Goal: Task Accomplishment & Management: Manage account settings

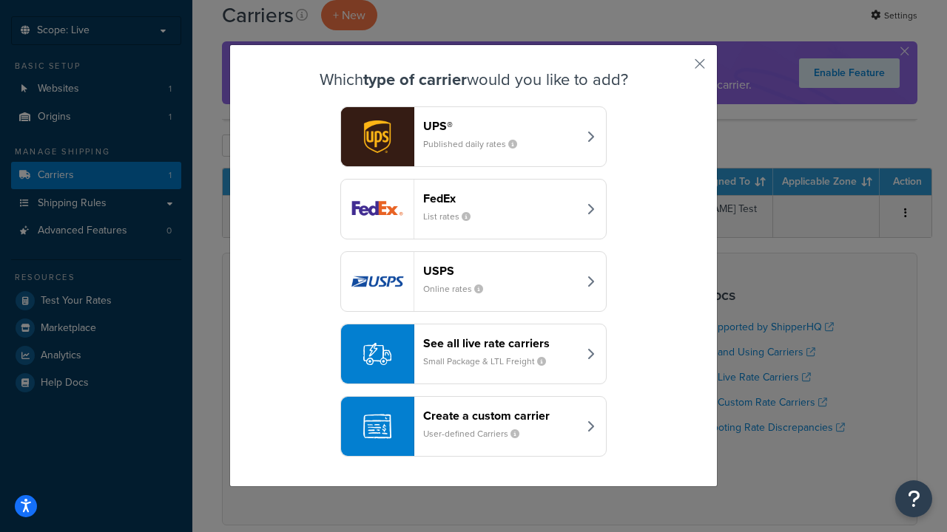
click at [500, 198] on header "FedEx" at bounding box center [500, 199] width 155 height 14
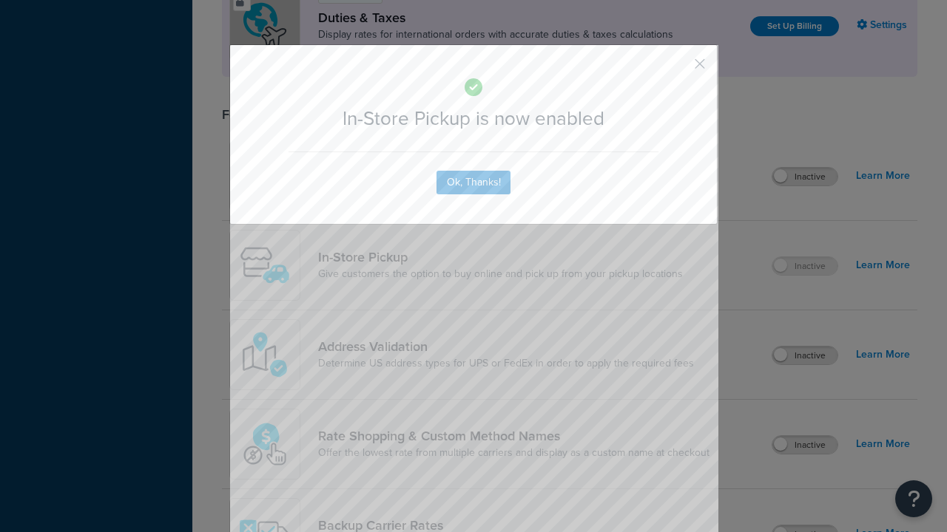
click at [677, 69] on button "button" at bounding box center [678, 69] width 4 height 4
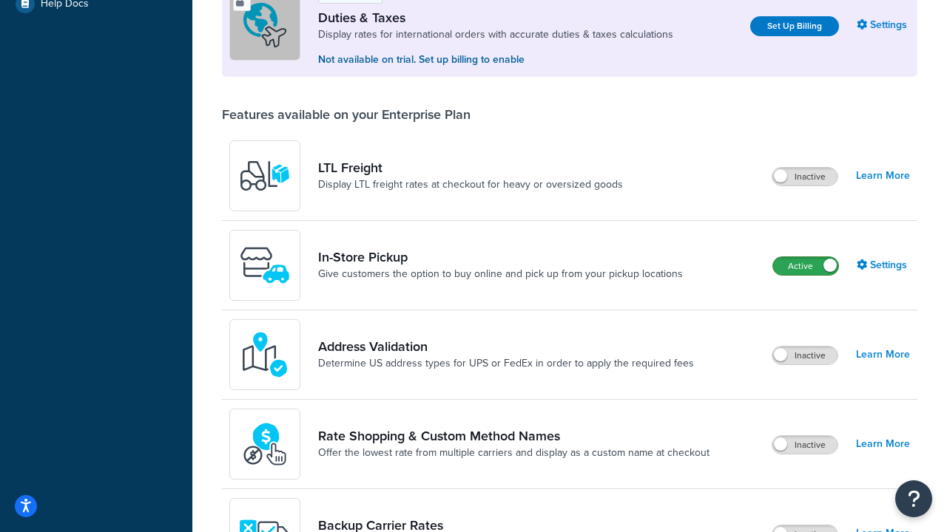
scroll to position [451, 0]
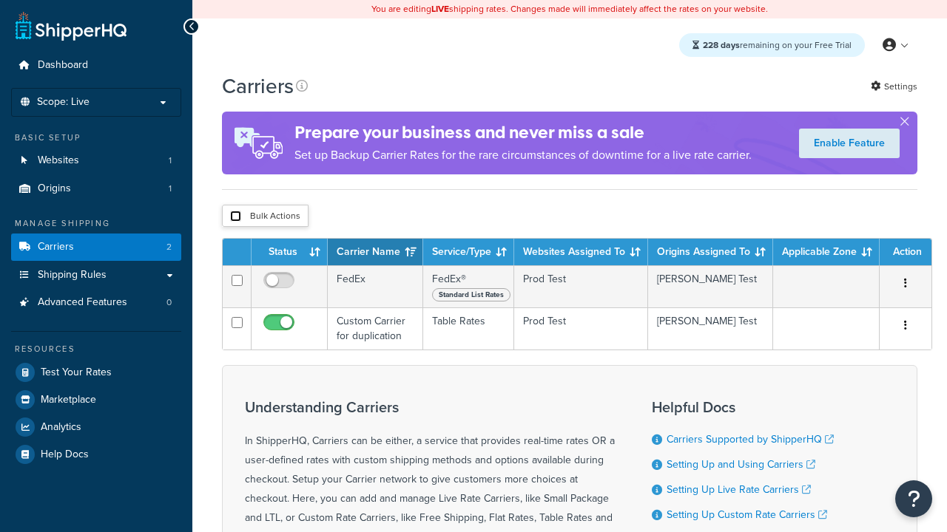
click at [235, 218] on input "checkbox" at bounding box center [235, 216] width 11 height 11
checkbox input "true"
click at [0, 0] on button "Delete" at bounding box center [0, 0] width 0 height 0
